Goal: Task Accomplishment & Management: Complete application form

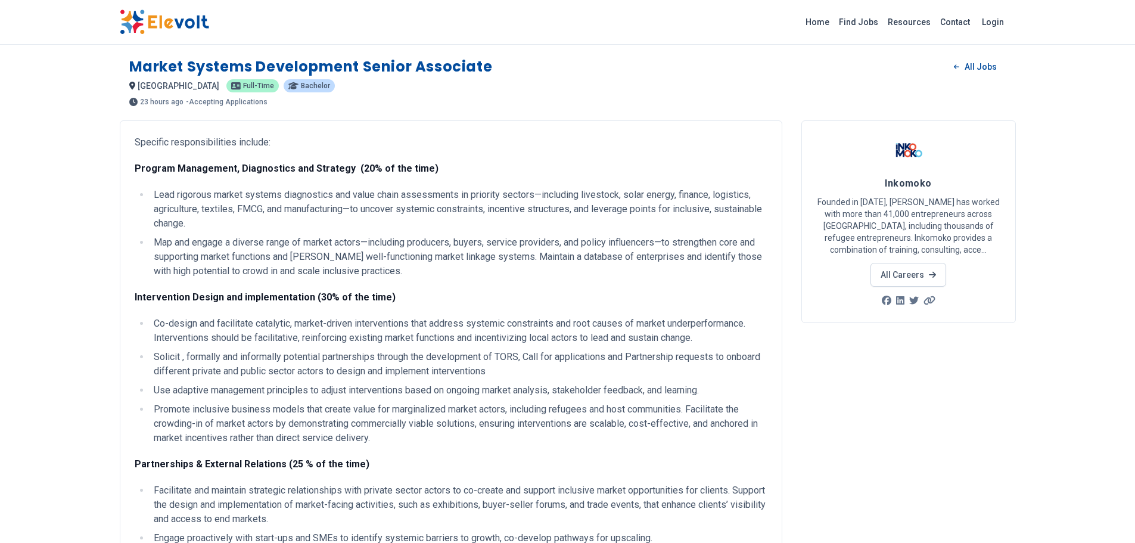
click at [259, 188] on li "Lead rigorous market systems diagnostics and value chain assessments in priorit…" at bounding box center [458, 209] width 617 height 43
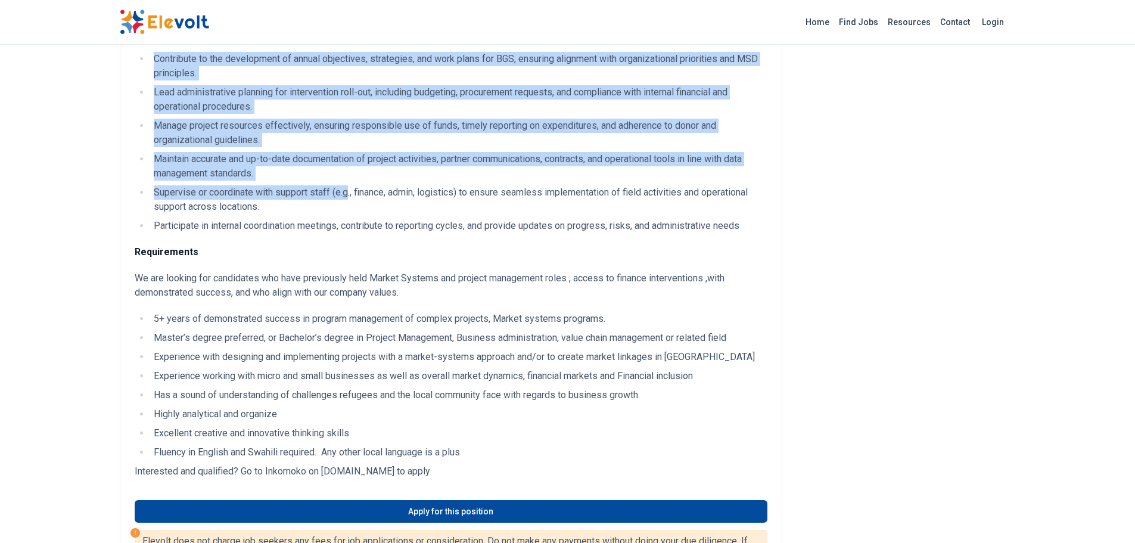
scroll to position [1073, 0]
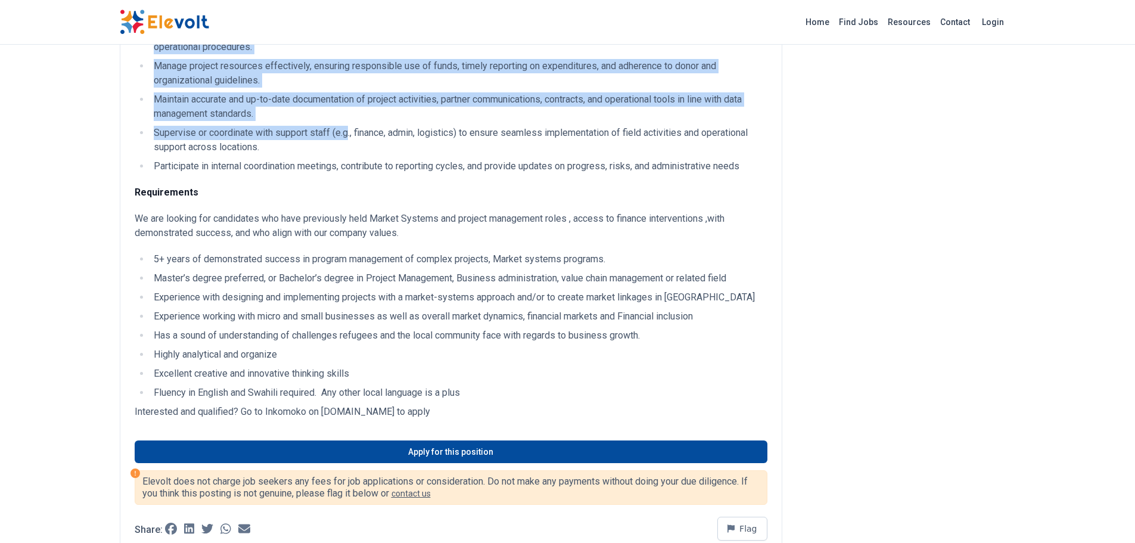
drag, startPoint x: 132, startPoint y: 59, endPoint x: 496, endPoint y: 418, distance: 511.6
click at [496, 418] on div "Market Systems Development Senior Associate All Jobs nairobi KE Full-time Bache…" at bounding box center [567, 218] width 915 height 2582
copy div "Market Systems Development Senior Associate All Jobs nairobi KE Full-time Bache…"
click at [439, 329] on li "Has a sound of understanding of challenges refugees and the local community fac…" at bounding box center [458, 335] width 617 height 14
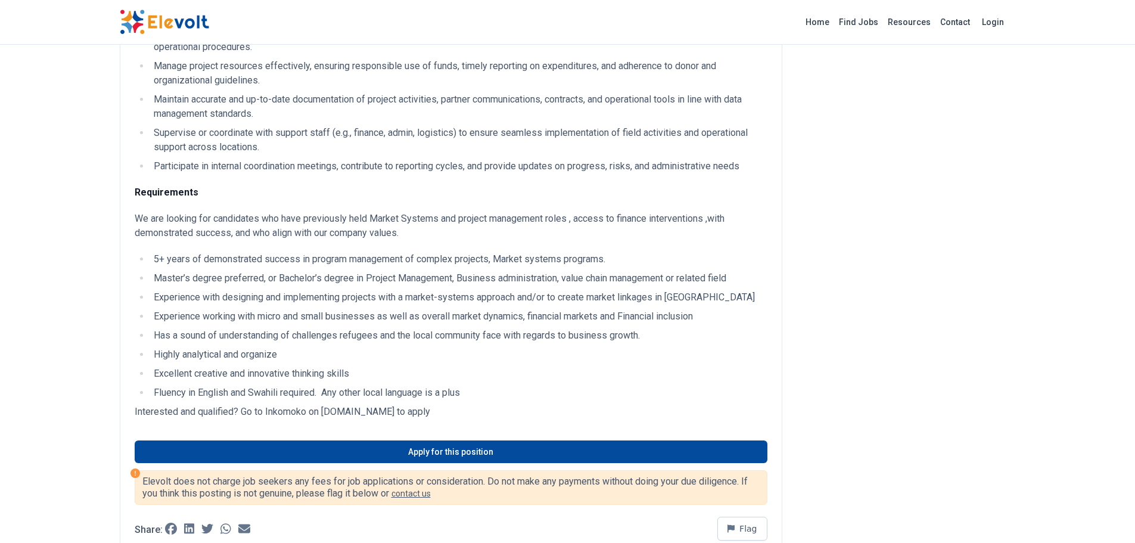
click at [613, 319] on li "Experience working with micro and small businesses as well as overall market dy…" at bounding box center [458, 316] width 617 height 14
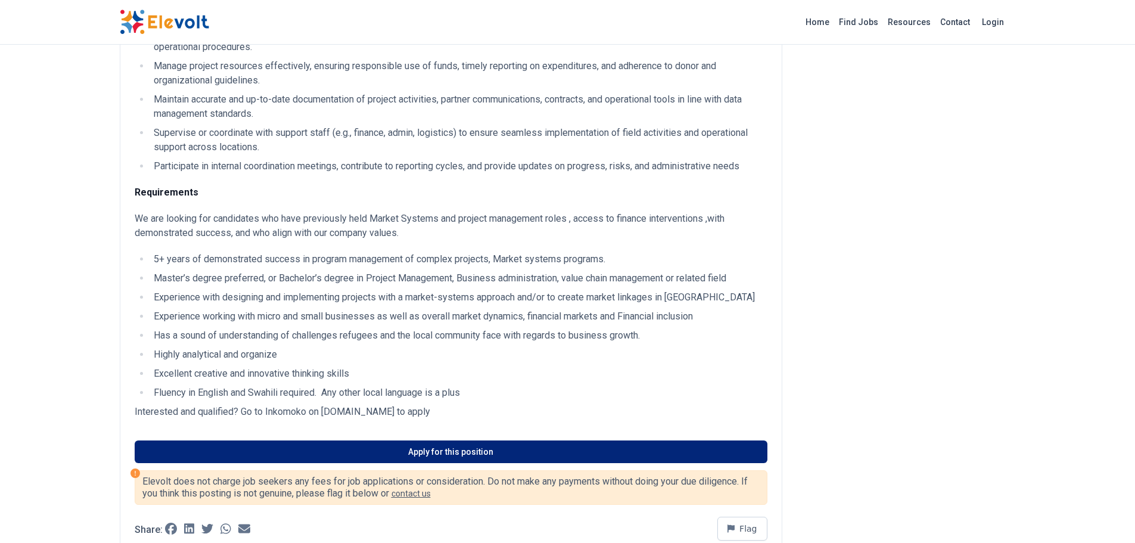
click at [472, 446] on link "Apply for this position" at bounding box center [451, 451] width 633 height 23
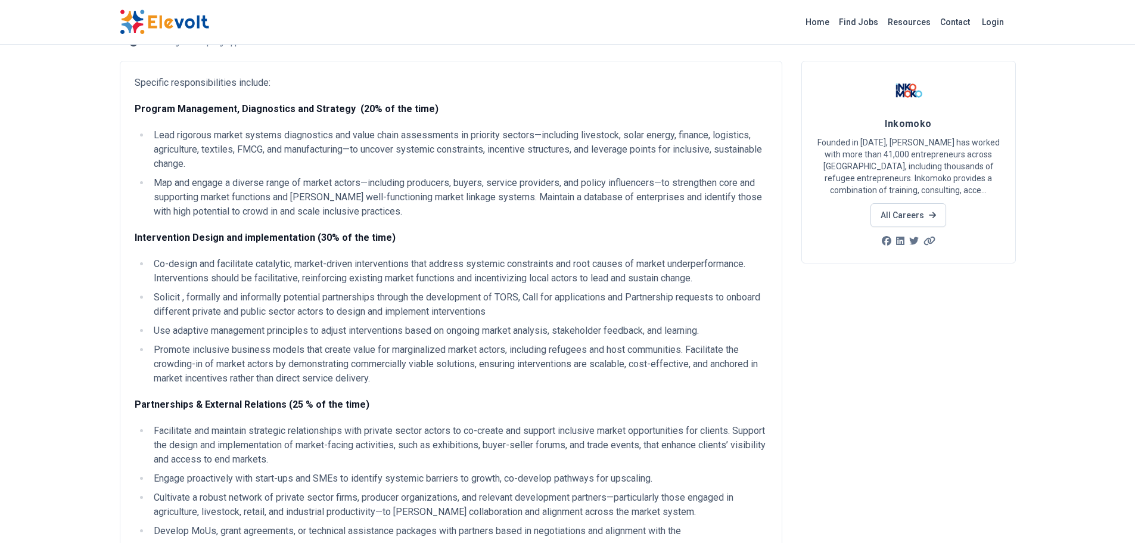
scroll to position [0, 0]
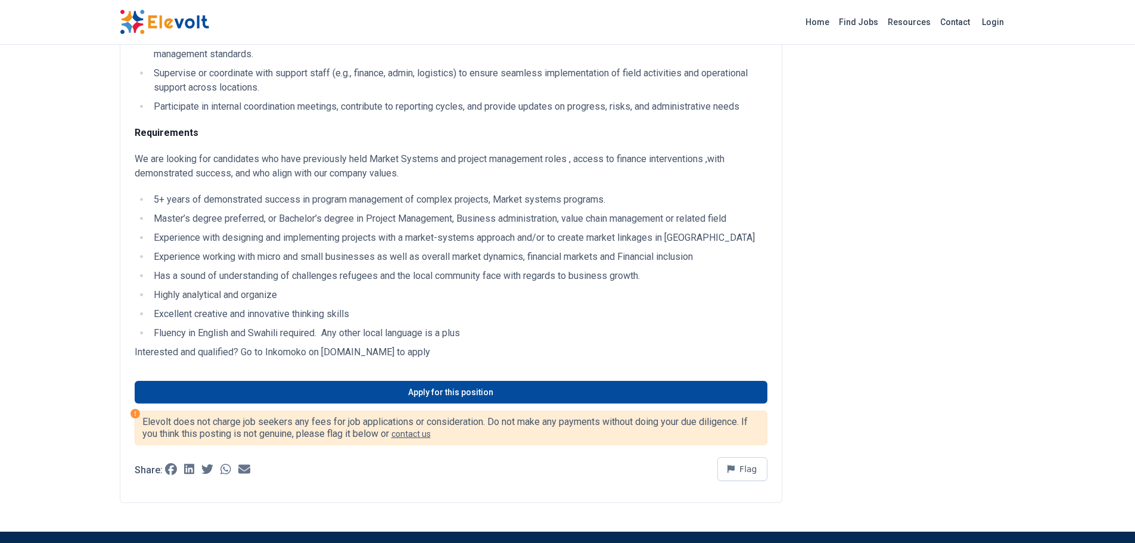
scroll to position [1252, 0]
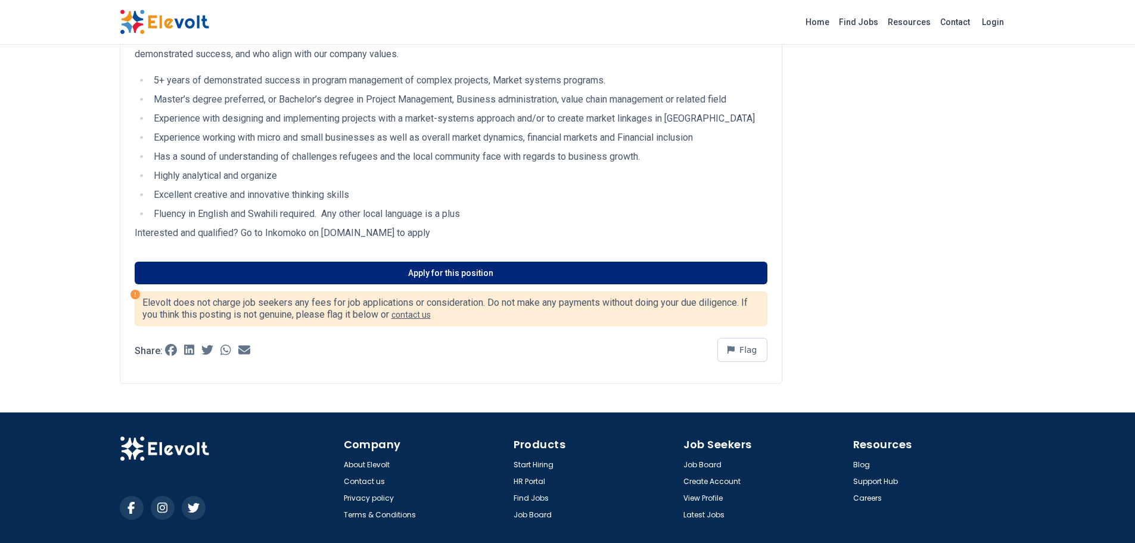
click at [451, 274] on link "Apply for this position" at bounding box center [451, 273] width 633 height 23
